Goal: Task Accomplishment & Management: Complete application form

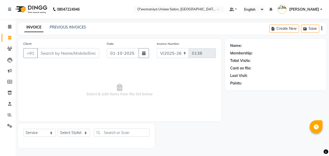
select select "6581"
select select "service"
click at [78, 61] on div "Client +91" at bounding box center [61, 51] width 84 height 21
click at [76, 49] on input "Client" at bounding box center [68, 53] width 62 height 10
click at [71, 51] on input "Client" at bounding box center [68, 53] width 62 height 10
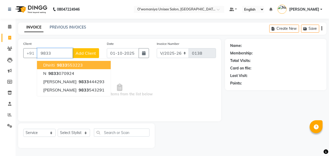
click at [83, 66] on button "dhiriti 9833 553223" at bounding box center [74, 65] width 74 height 8
type input "9833553223"
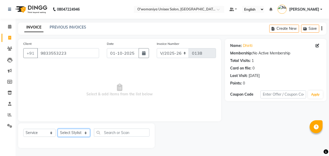
click at [80, 131] on select "Select Stylist [PERSON_NAME] [PERSON_NAME] kajal [PERSON_NAME] [PERSON_NAME] [M…" at bounding box center [74, 133] width 32 height 8
select select "53029"
click at [58, 129] on select "Select Stylist [PERSON_NAME] [PERSON_NAME] kajal [PERSON_NAME] [PERSON_NAME] [M…" at bounding box center [74, 133] width 32 height 8
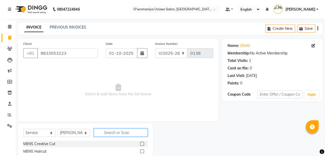
click at [113, 132] on input "text" at bounding box center [121, 132] width 54 height 8
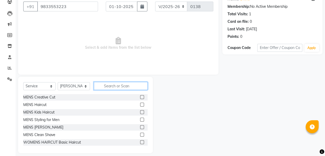
scroll to position [51, 0]
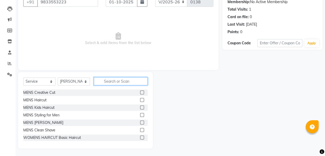
click at [135, 81] on input "text" at bounding box center [121, 81] width 54 height 8
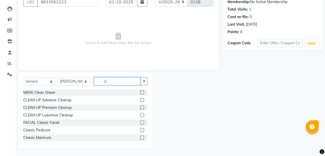
type input "cl"
click at [140, 100] on label at bounding box center [142, 100] width 4 height 4
click at [140, 100] on input "checkbox" at bounding box center [141, 99] width 3 height 3
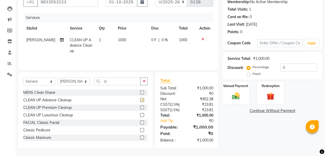
checkbox input "false"
click at [118, 40] on span "1000" at bounding box center [122, 39] width 8 height 5
select select "53029"
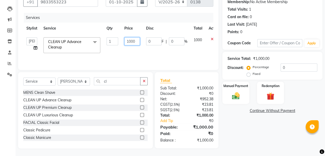
click at [129, 41] on input "1000" at bounding box center [132, 41] width 16 height 8
type input "2000"
click at [142, 56] on div "Services Stylist Service Qty Price Disc Total Action [PERSON_NAME] [PERSON_NAME…" at bounding box center [118, 39] width 190 height 52
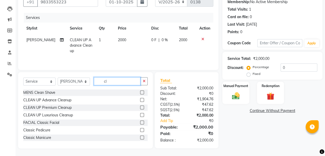
click at [120, 81] on input "cl" at bounding box center [117, 81] width 47 height 8
type input "c"
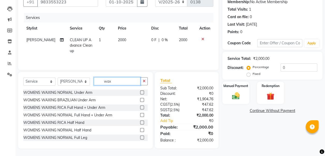
scroll to position [145, 0]
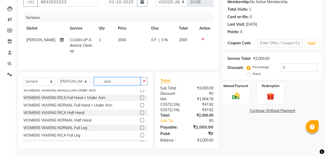
type input "wax"
click at [140, 121] on label at bounding box center [142, 120] width 4 height 4
click at [140, 121] on input "checkbox" at bounding box center [141, 119] width 3 height 3
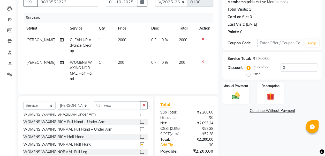
checkbox input "false"
click at [119, 104] on input "wax" at bounding box center [117, 105] width 47 height 8
type input "w"
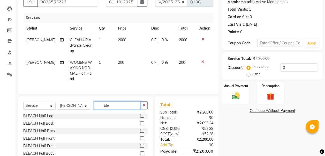
scroll to position [38, 0]
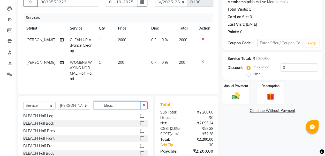
type input "bleac"
click at [140, 121] on label at bounding box center [142, 123] width 4 height 4
click at [140, 122] on input "checkbox" at bounding box center [141, 123] width 3 height 3
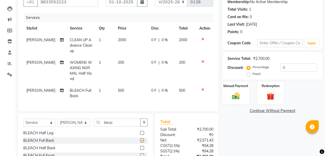
checkbox input "false"
click at [203, 60] on icon at bounding box center [202, 62] width 3 height 4
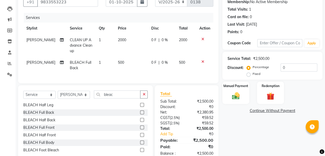
click at [118, 62] on span "500" at bounding box center [121, 62] width 6 height 5
select select "53029"
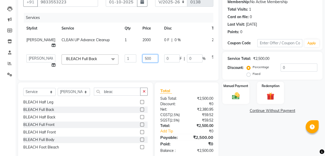
click at [142, 57] on input "500" at bounding box center [150, 58] width 16 height 8
type input "1000"
click at [174, 70] on td "0 F | 0 %" at bounding box center [185, 61] width 48 height 20
select select "53029"
click at [116, 95] on input "bleac" at bounding box center [117, 91] width 47 height 8
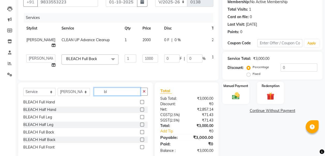
type input "b"
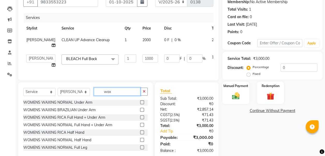
scroll to position [136, 0]
type input "wax"
click at [140, 119] on label at bounding box center [142, 117] width 4 height 4
click at [140, 119] on input "checkbox" at bounding box center [141, 117] width 3 height 3
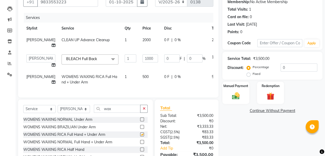
checkbox input "false"
click at [142, 76] on span "500" at bounding box center [145, 76] width 6 height 5
select select "53029"
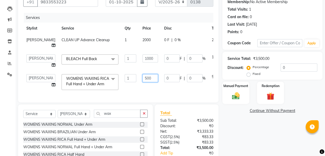
click at [142, 77] on input "500" at bounding box center [150, 78] width 16 height 8
type input "600"
click at [142, 89] on div "Services Stylist Service Qty Price Disc Total Action [PERSON_NAME] CLEAN UP Adv…" at bounding box center [118, 55] width 190 height 84
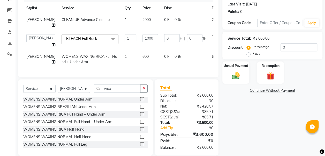
scroll to position [83, 0]
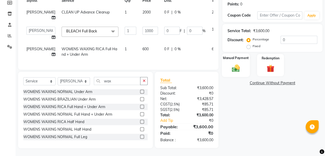
click at [244, 59] on div "Manual Payment" at bounding box center [236, 64] width 28 height 23
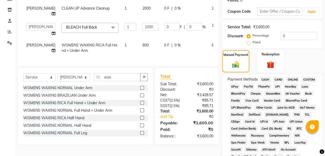
click at [280, 79] on span "CARD" at bounding box center [278, 79] width 11 height 6
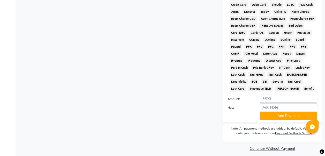
scroll to position [254, 0]
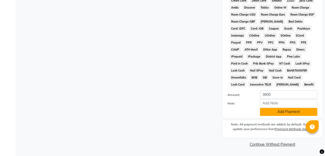
click at [274, 113] on button "Add Payment" at bounding box center [288, 112] width 57 height 8
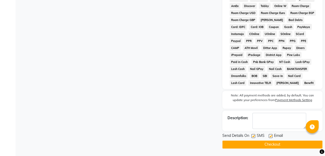
click at [285, 146] on button "Checkout" at bounding box center [272, 144] width 100 height 8
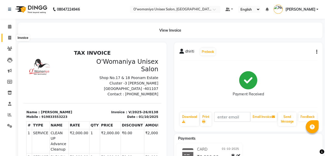
click at [8, 40] on span at bounding box center [9, 38] width 9 height 6
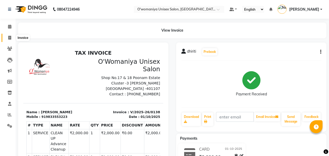
select select "6581"
select select "service"
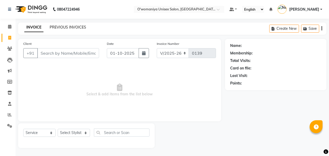
click at [59, 29] on link "PREVIOUS INVOICES" at bounding box center [68, 27] width 36 height 5
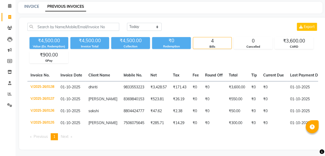
scroll to position [25, 0]
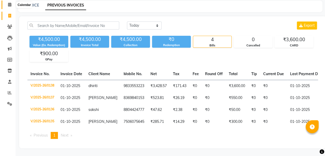
click at [9, 3] on icon at bounding box center [9, 5] width 3 height 4
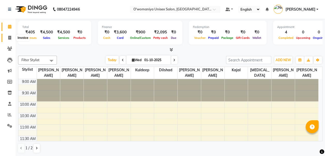
click at [10, 39] on icon at bounding box center [9, 38] width 3 height 4
select select "service"
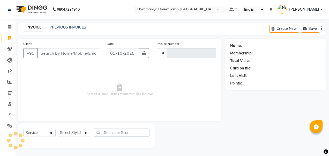
type input "0139"
select select "6581"
click at [78, 56] on input "Client" at bounding box center [68, 53] width 62 height 10
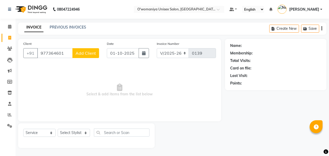
type input "977364601"
click at [79, 56] on button "Add Client" at bounding box center [85, 53] width 27 height 10
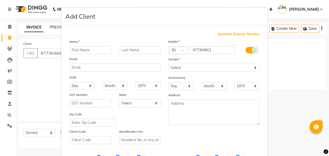
click at [102, 49] on input "text" at bounding box center [90, 50] width 42 height 8
type input "neha"
click at [209, 68] on select "Select [DEMOGRAPHIC_DATA] [DEMOGRAPHIC_DATA] Other Prefer Not To Say" at bounding box center [213, 68] width 91 height 8
select select "[DEMOGRAPHIC_DATA]"
click at [168, 64] on select "Select [DEMOGRAPHIC_DATA] [DEMOGRAPHIC_DATA] Other Prefer Not To Say" at bounding box center [213, 68] width 91 height 8
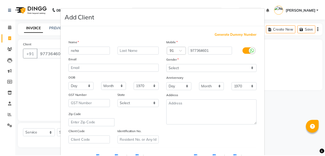
scroll to position [82, 0]
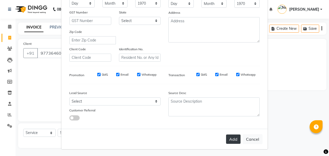
click at [233, 139] on button "Add" at bounding box center [233, 138] width 14 height 9
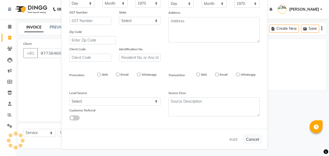
select select
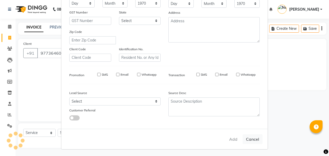
select select
checkbox input "false"
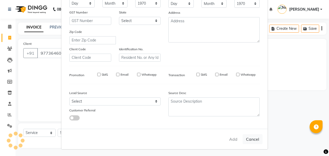
checkbox input "false"
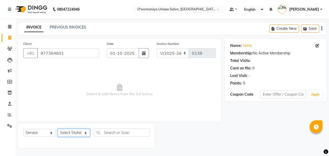
click at [74, 135] on select "Select Stylist [PERSON_NAME] [PERSON_NAME] kajal [PERSON_NAME] [PERSON_NAME] [M…" at bounding box center [74, 133] width 32 height 8
select select "53030"
click at [58, 129] on select "Select Stylist [PERSON_NAME] [PERSON_NAME] kajal [PERSON_NAME] [PERSON_NAME] [M…" at bounding box center [74, 133] width 32 height 8
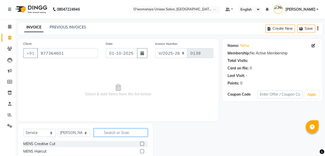
click at [106, 132] on input "text" at bounding box center [121, 132] width 54 height 8
type input "thre"
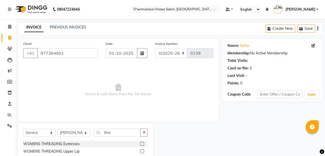
click at [101, 142] on div "WOMENS THREADING Eyebrows" at bounding box center [85, 143] width 124 height 6
click at [140, 144] on label at bounding box center [142, 143] width 4 height 4
click at [140, 144] on input "checkbox" at bounding box center [141, 143] width 3 height 3
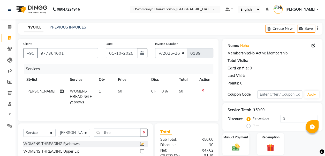
checkbox input "false"
click at [140, 149] on label at bounding box center [142, 151] width 4 height 4
click at [140, 149] on input "checkbox" at bounding box center [141, 150] width 3 height 3
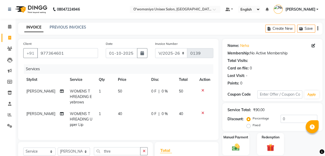
checkbox input "false"
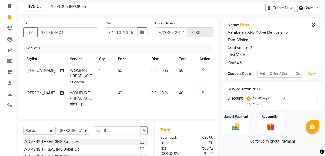
scroll to position [41, 0]
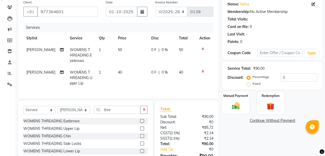
click at [140, 138] on label at bounding box center [142, 136] width 4 height 4
click at [140, 138] on input "checkbox" at bounding box center [141, 135] width 3 height 3
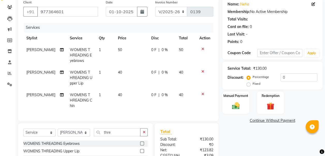
checkbox input "false"
click at [118, 73] on span "40" at bounding box center [120, 72] width 4 height 5
select select "53030"
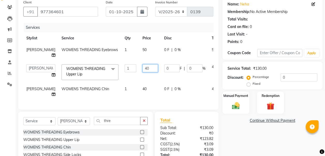
click at [142, 67] on input "40" at bounding box center [150, 68] width 16 height 8
type input "50"
click at [127, 86] on tbody "[PERSON_NAME] WOMENS THREADING Eyebrows 1 50 0 F | 0 % 50 [PERSON_NAME] [PERSON…" at bounding box center [131, 72] width 217 height 56
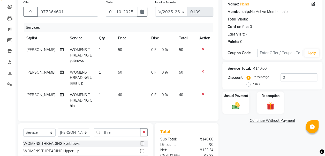
click at [118, 94] on span "40" at bounding box center [120, 94] width 4 height 5
select select "53030"
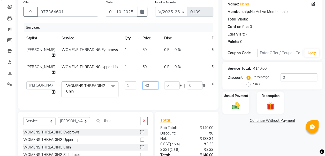
click at [142, 85] on input "40" at bounding box center [150, 85] width 16 height 8
type input "50"
click at [224, 95] on td at bounding box center [232, 89] width 17 height 22
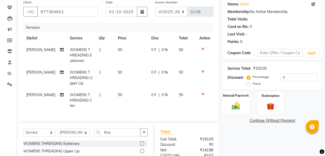
click at [243, 105] on div "Manual Payment" at bounding box center [236, 102] width 28 height 23
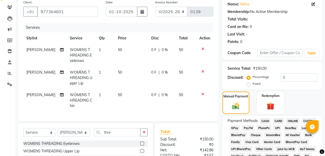
click at [235, 128] on span "GPay" at bounding box center [235, 128] width 11 height 6
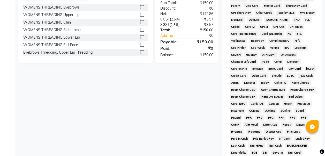
scroll to position [254, 0]
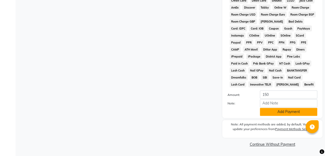
click at [287, 112] on button "Add Payment" at bounding box center [288, 112] width 57 height 8
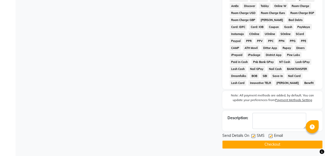
click at [284, 141] on button "Checkout" at bounding box center [272, 144] width 100 height 8
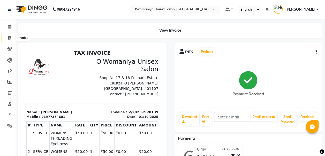
click at [13, 36] on span at bounding box center [9, 38] width 9 height 6
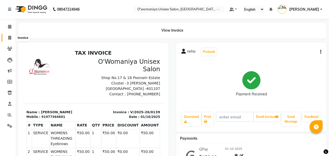
select select "6581"
select select "service"
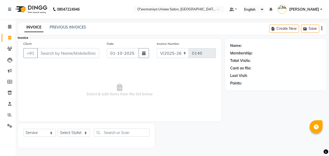
click at [9, 38] on icon at bounding box center [9, 38] width 3 height 4
select select "service"
type input "0140"
select select "6581"
click at [67, 25] on link "PREVIOUS INVOICES" at bounding box center [68, 27] width 36 height 5
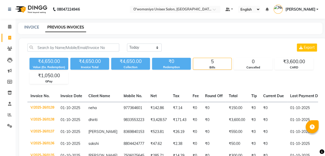
click at [28, 25] on div "INVOICE" at bounding box center [31, 27] width 15 height 5
click at [30, 30] on div "INVOICE" at bounding box center [31, 27] width 15 height 5
click at [31, 27] on link "INVOICE" at bounding box center [31, 27] width 15 height 5
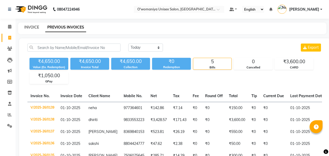
select select "6581"
select select "service"
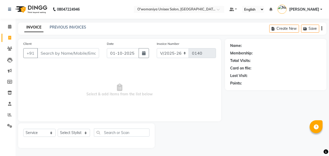
click at [323, 8] on ul "Default Panel My Panel English ENGLISH Español العربية मराठी हिंदी ગુજરાતી தமிழ…" at bounding box center [276, 9] width 98 height 9
click at [321, 9] on link "[PERSON_NAME]" at bounding box center [299, 9] width 45 height 9
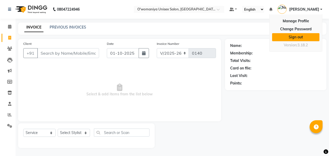
click at [308, 35] on link "Sign out" at bounding box center [295, 37] width 47 height 8
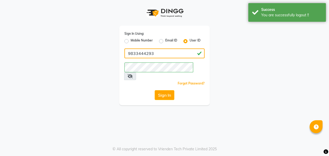
click at [194, 55] on input "9833444293" at bounding box center [164, 53] width 80 height 10
type input "9"
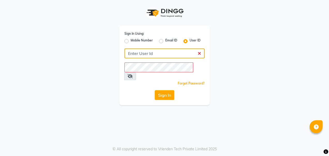
click at [174, 56] on input "Username" at bounding box center [164, 53] width 80 height 10
click at [168, 53] on input "Username" at bounding box center [164, 53] width 80 height 10
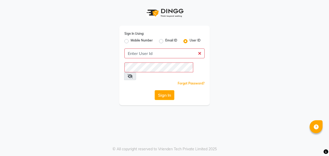
click at [132, 41] on label "Mobile Number" at bounding box center [142, 41] width 22 height 6
click at [132, 41] on input "Mobile Number" at bounding box center [132, 39] width 3 height 3
radio input "true"
radio input "false"
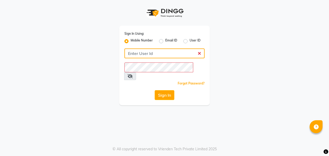
type input "9833444293"
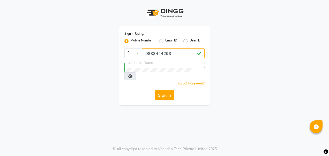
click at [153, 52] on input "9833444293" at bounding box center [173, 53] width 63 height 10
click at [169, 52] on input "9833444293" at bounding box center [173, 53] width 63 height 10
click at [171, 52] on input "9833444293" at bounding box center [173, 53] width 63 height 10
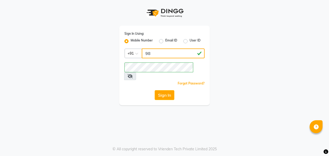
type input "9"
type input "8879795511"
click at [164, 72] on div "Sign In Using: Mobile Number Email ID User ID Country Code × [PHONE_NUMBER] Rem…" at bounding box center [164, 65] width 91 height 79
click at [133, 74] on icon at bounding box center [129, 76] width 5 height 4
click at [169, 90] on button "Sign In" at bounding box center [165, 95] width 20 height 10
